Goal: Task Accomplishment & Management: Manage account settings

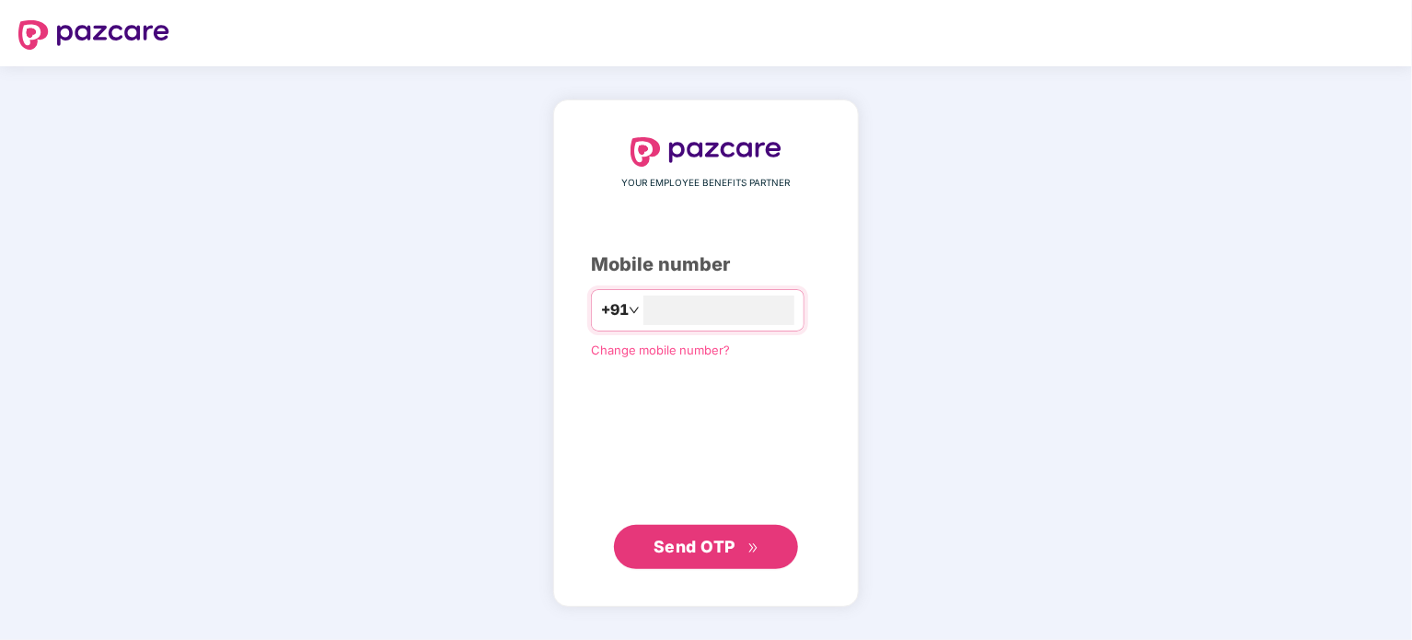
type input "**********"
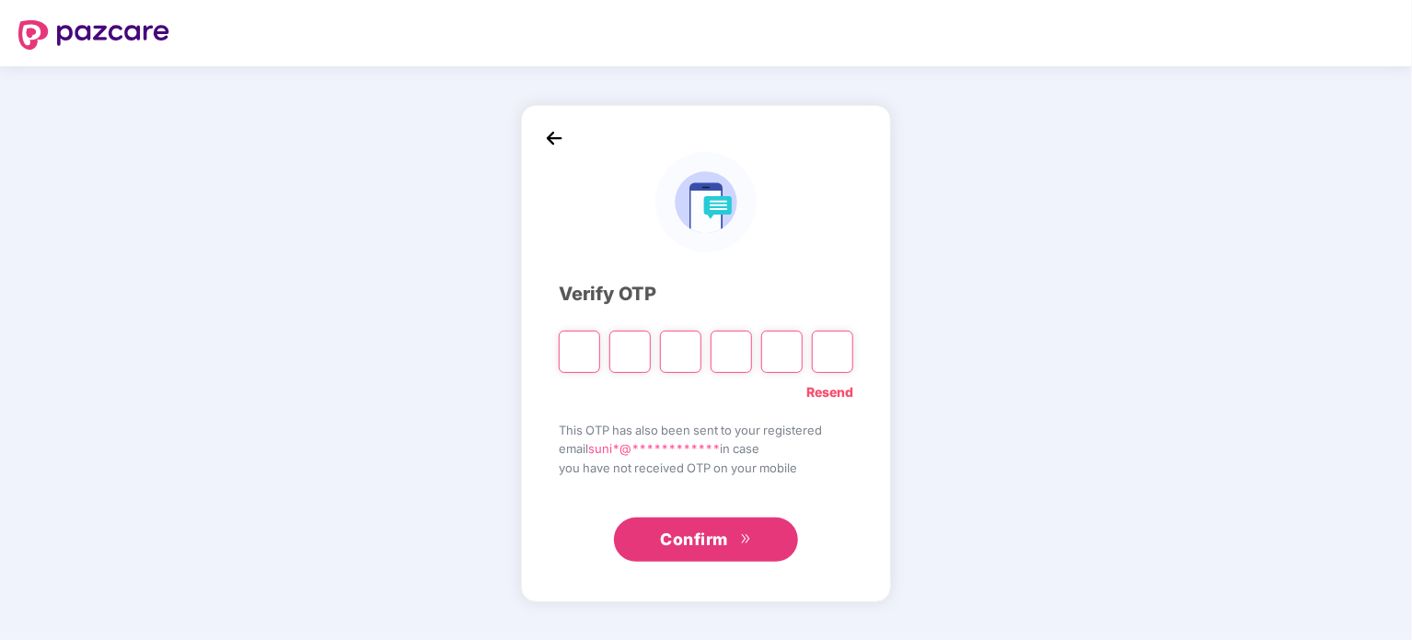
paste input "*"
type input "*"
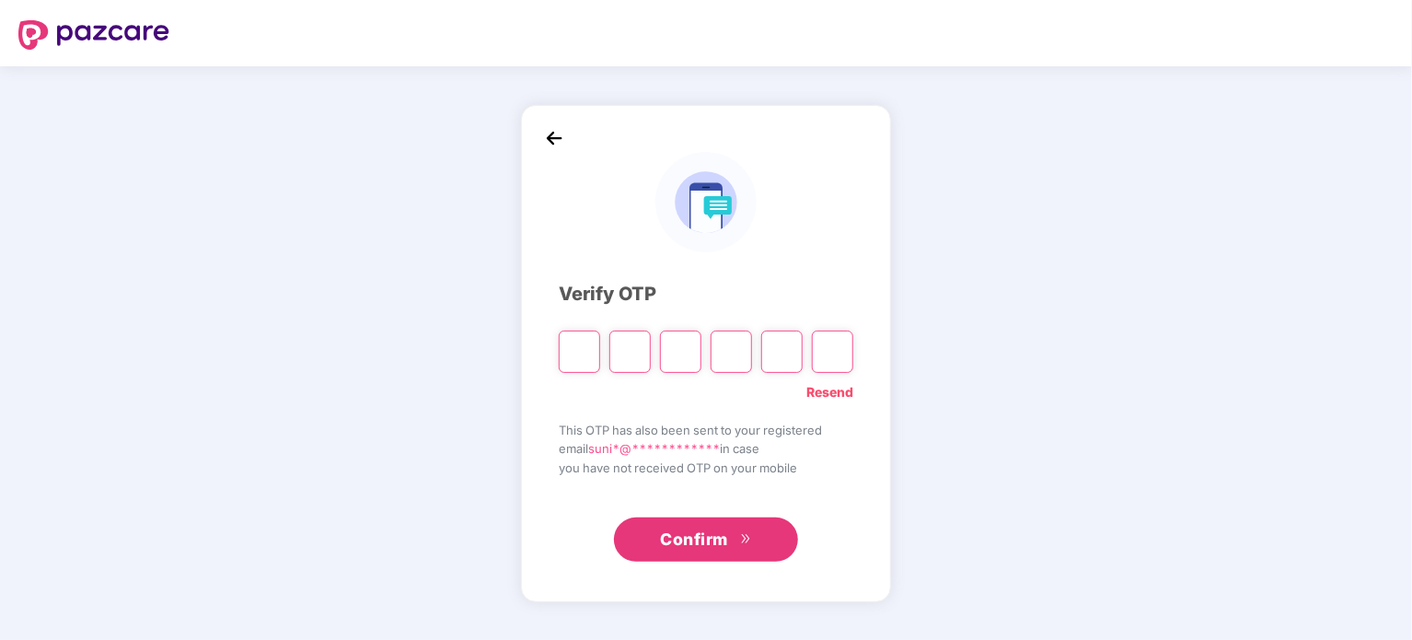
type input "*"
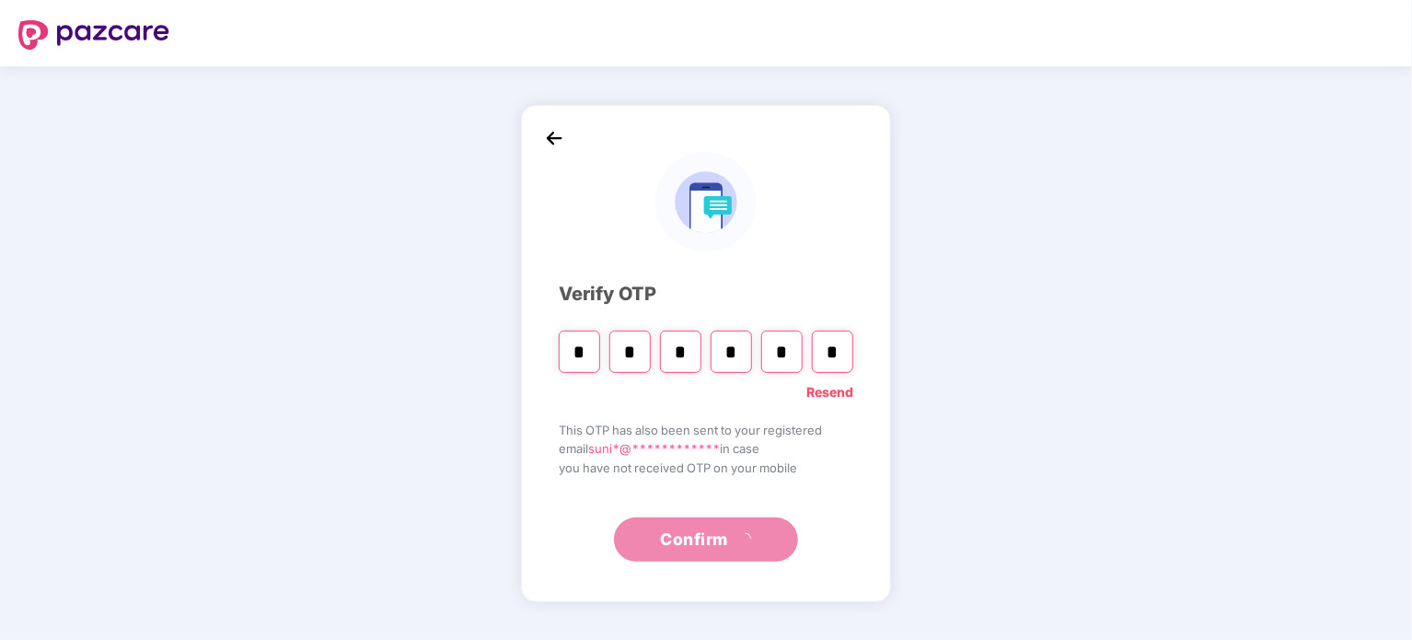
click at [837, 352] on input "*" at bounding box center [832, 351] width 41 height 42
type input "*"
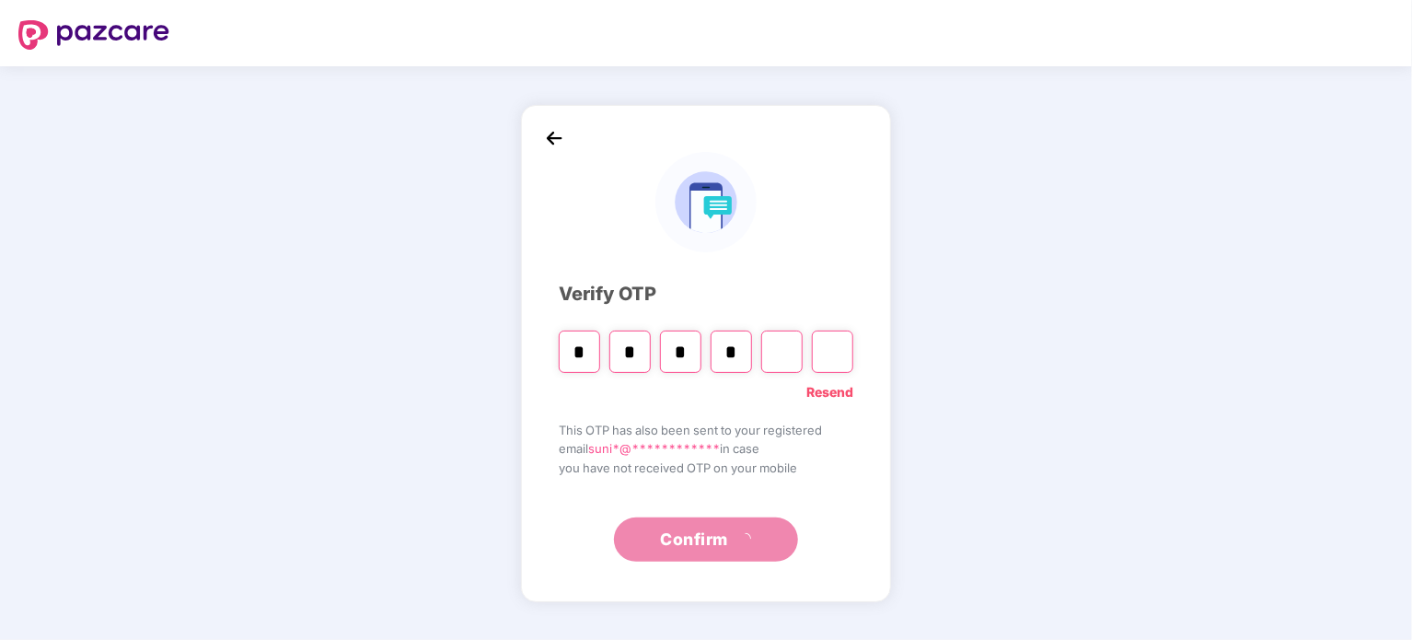
type input "*"
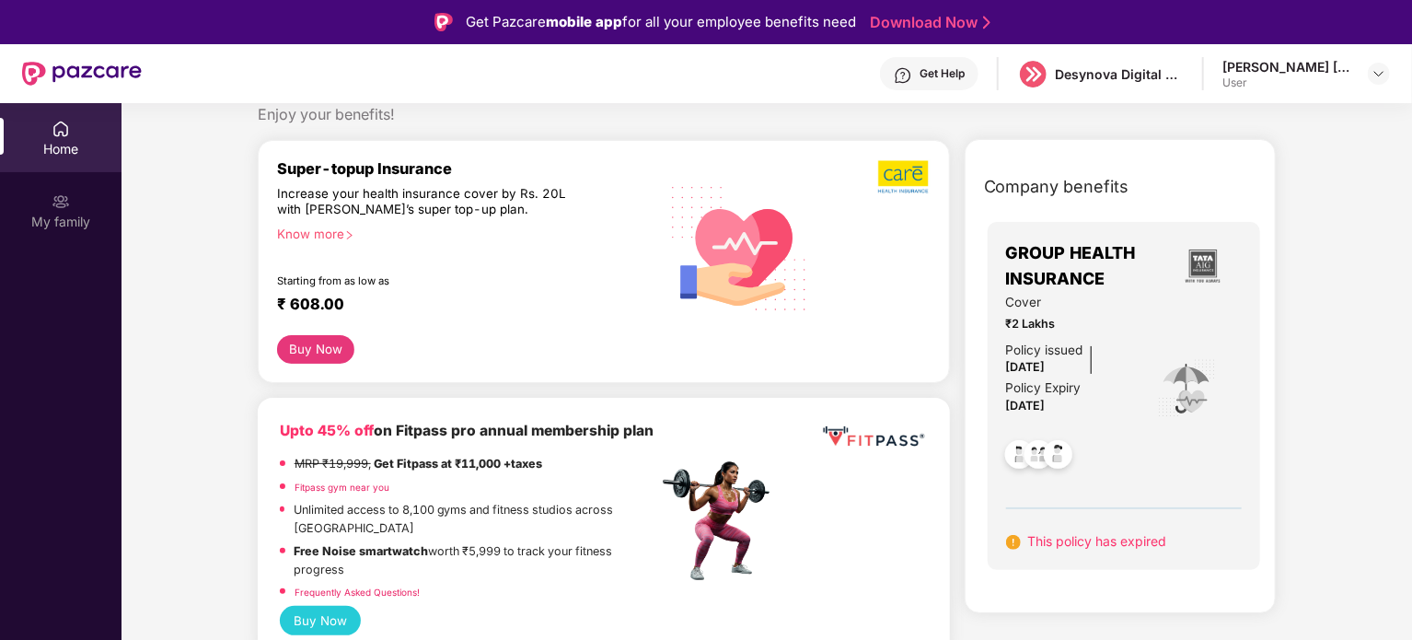
scroll to position [92, 0]
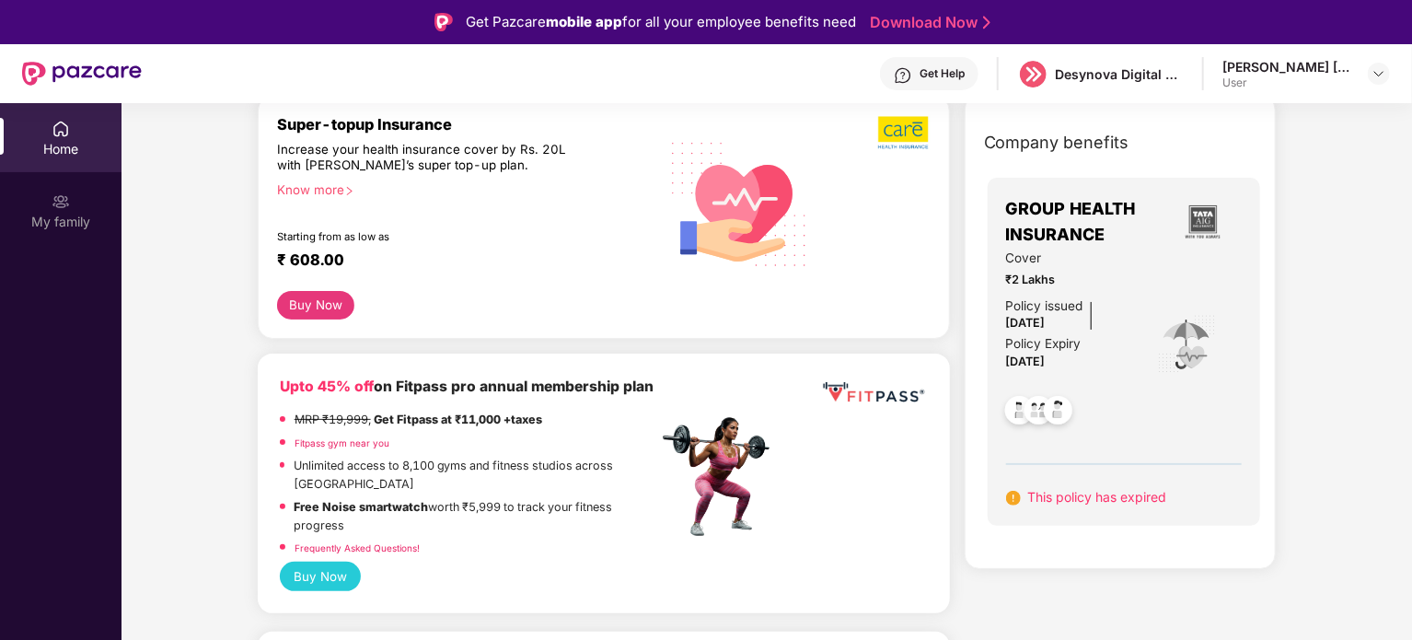
click at [1117, 498] on span "This policy has expired" at bounding box center [1097, 497] width 139 height 16
click at [1053, 283] on span "₹2 Lakhs" at bounding box center [1069, 280] width 126 height 18
click at [1089, 144] on span "Company benefits" at bounding box center [1056, 143] width 145 height 26
click at [340, 194] on div "Know more" at bounding box center [462, 188] width 370 height 13
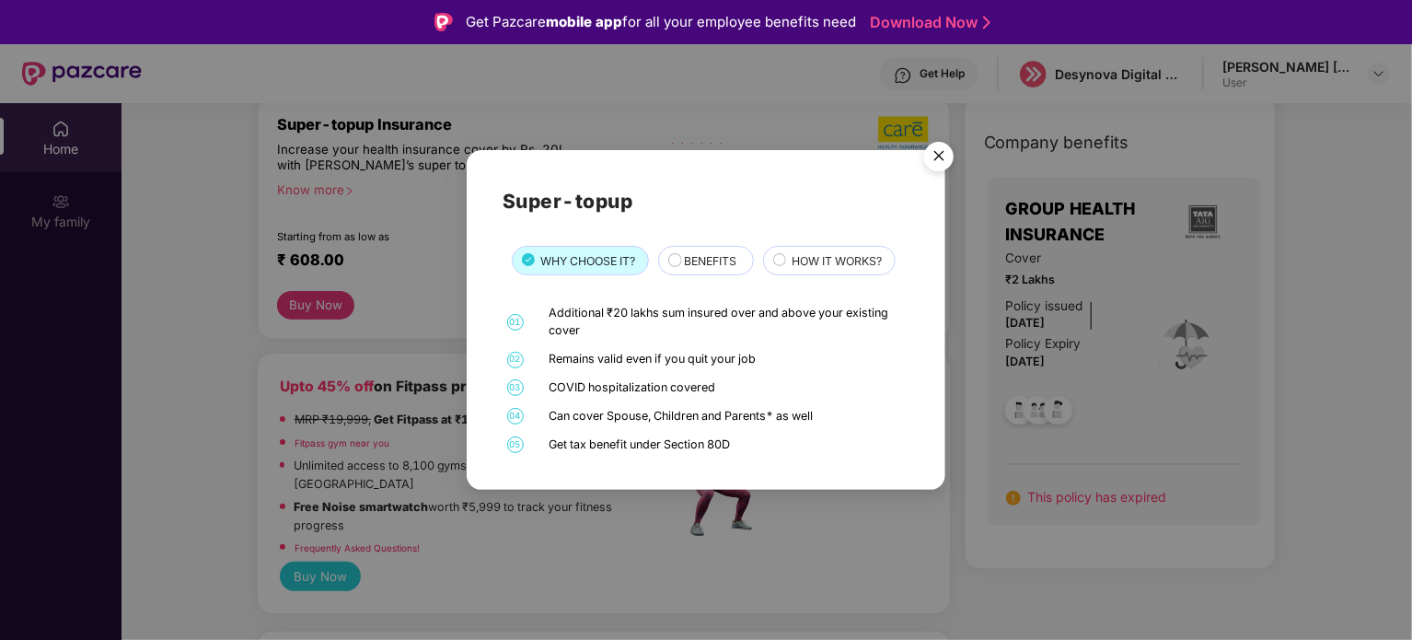
click at [713, 263] on span "BENEFITS" at bounding box center [710, 260] width 52 height 17
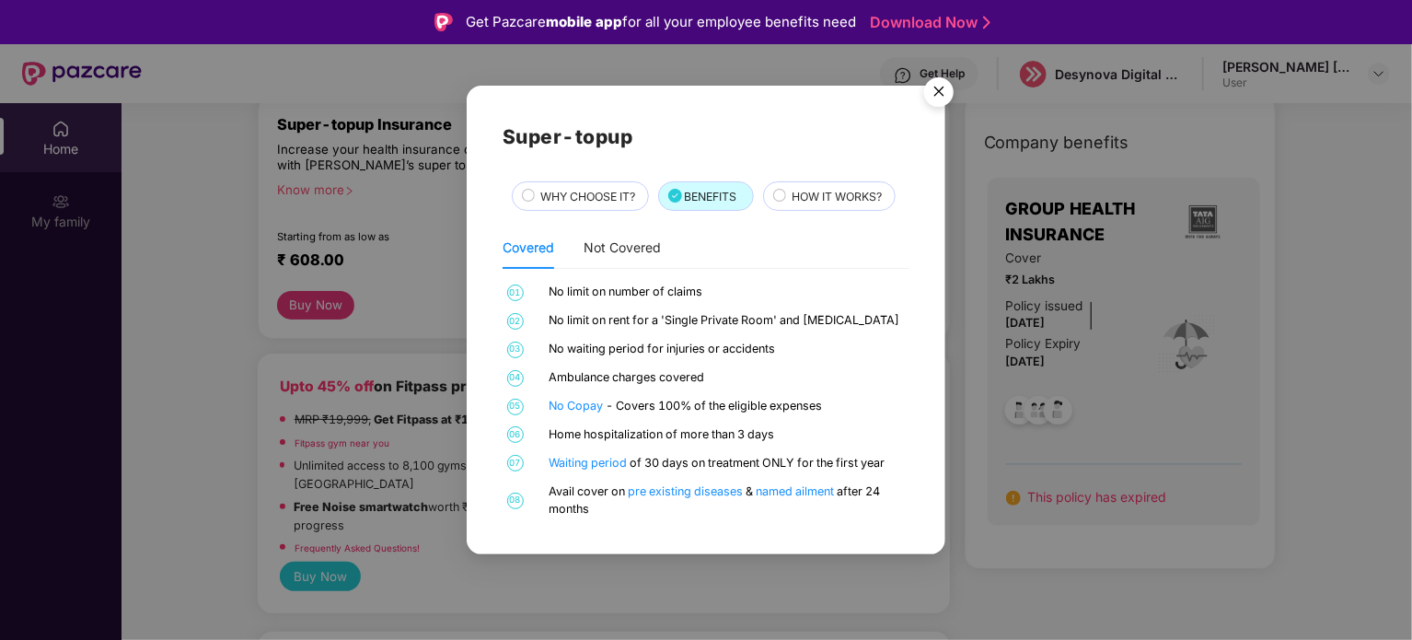
click at [827, 201] on span "HOW IT WORKS?" at bounding box center [836, 196] width 90 height 17
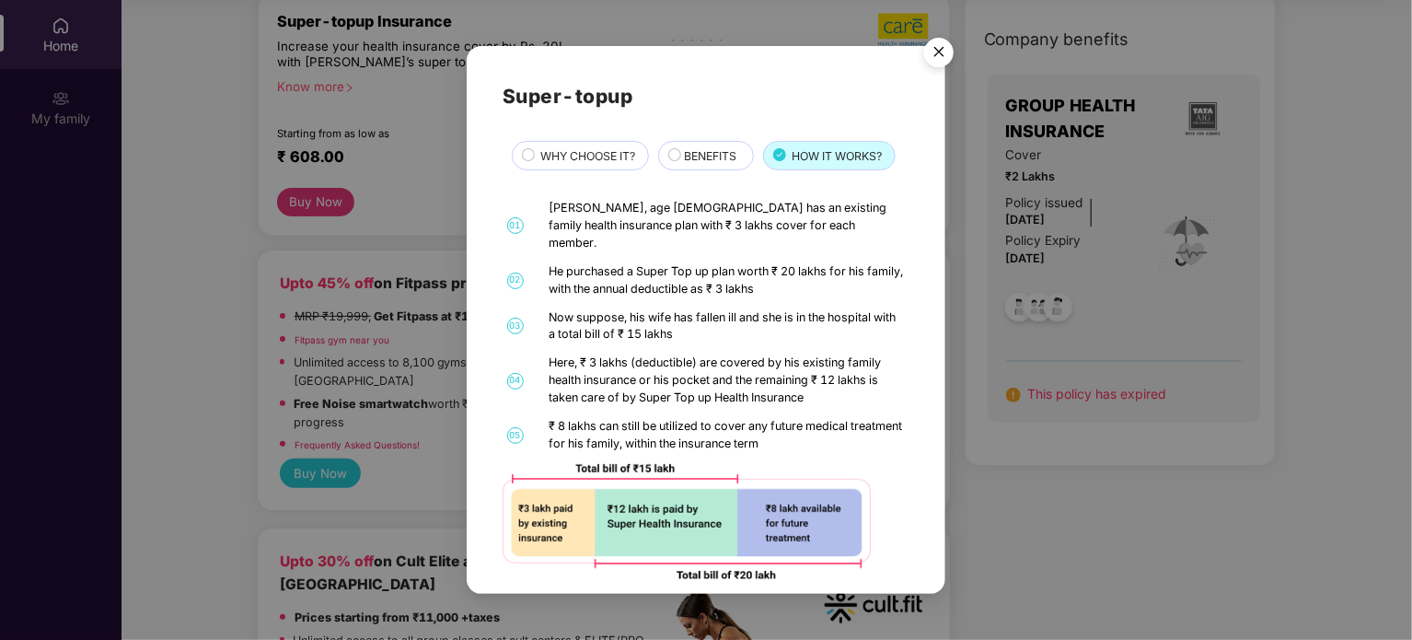
scroll to position [0, 0]
click at [945, 51] on img "Close" at bounding box center [939, 55] width 52 height 52
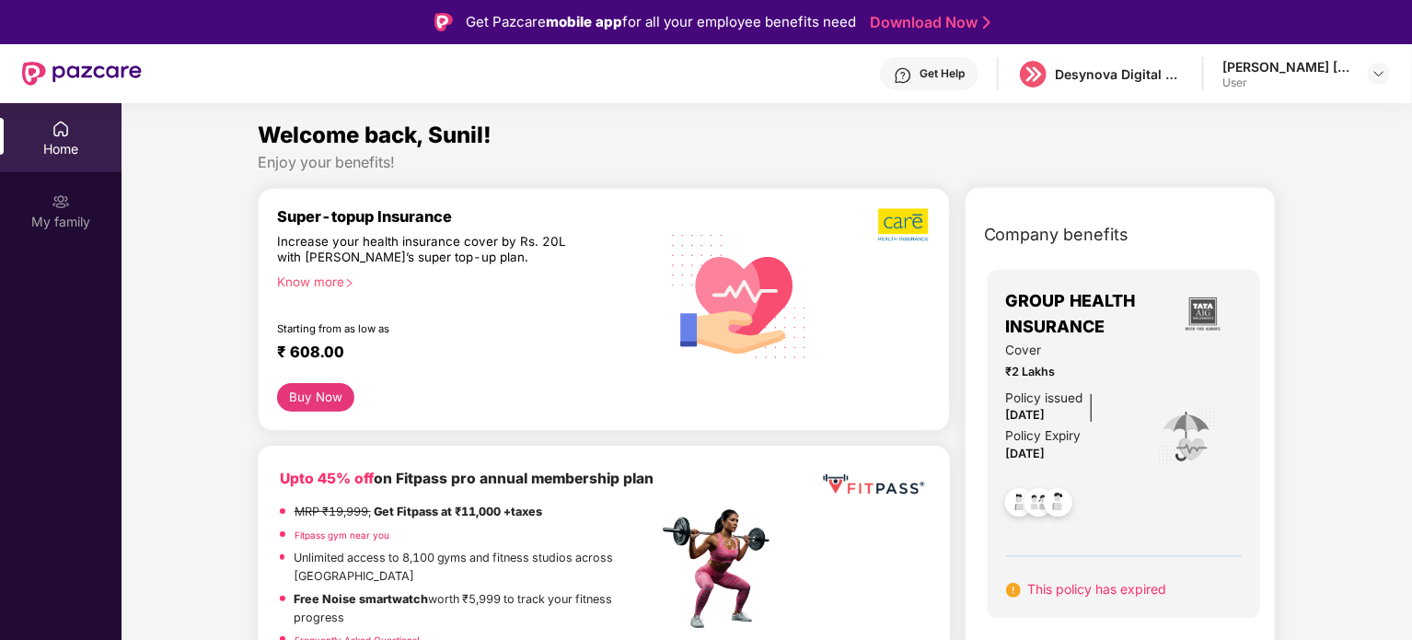
click at [1262, 65] on div "[PERSON_NAME] [PERSON_NAME]" at bounding box center [1286, 66] width 129 height 17
click at [1377, 75] on img at bounding box center [1378, 73] width 15 height 15
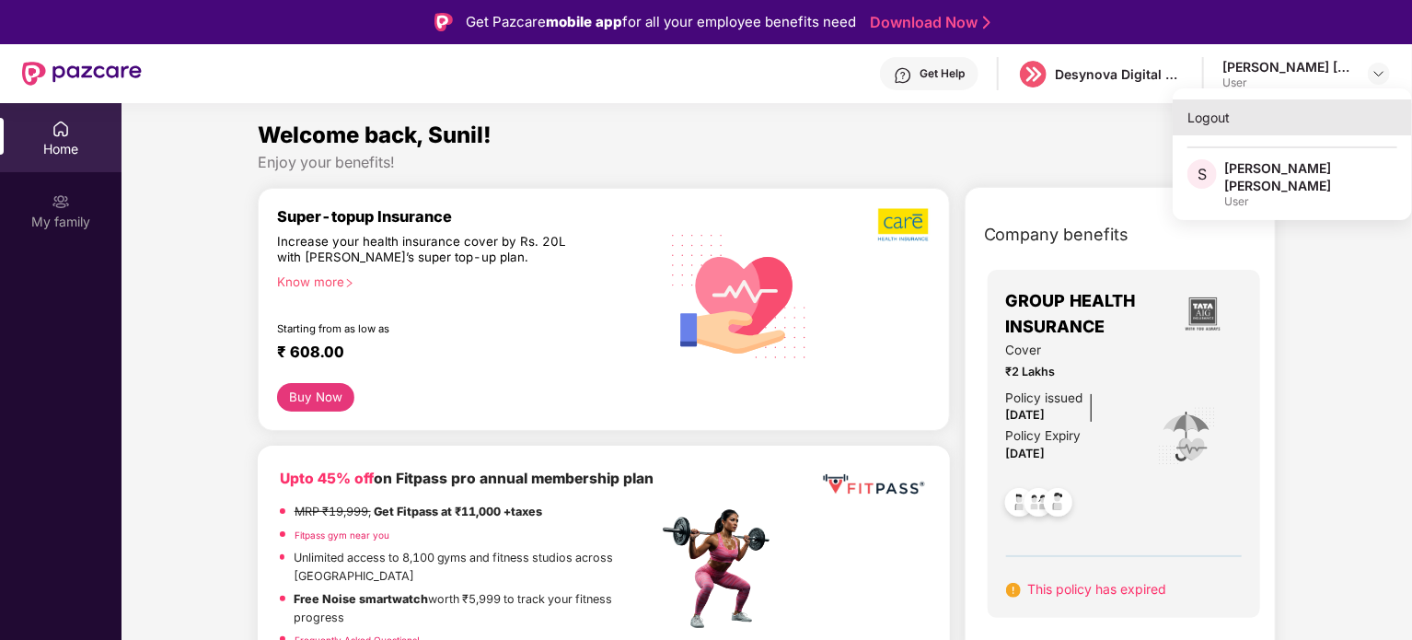
click at [1226, 121] on div "Logout" at bounding box center [1291, 117] width 239 height 36
